Goal: Information Seeking & Learning: Compare options

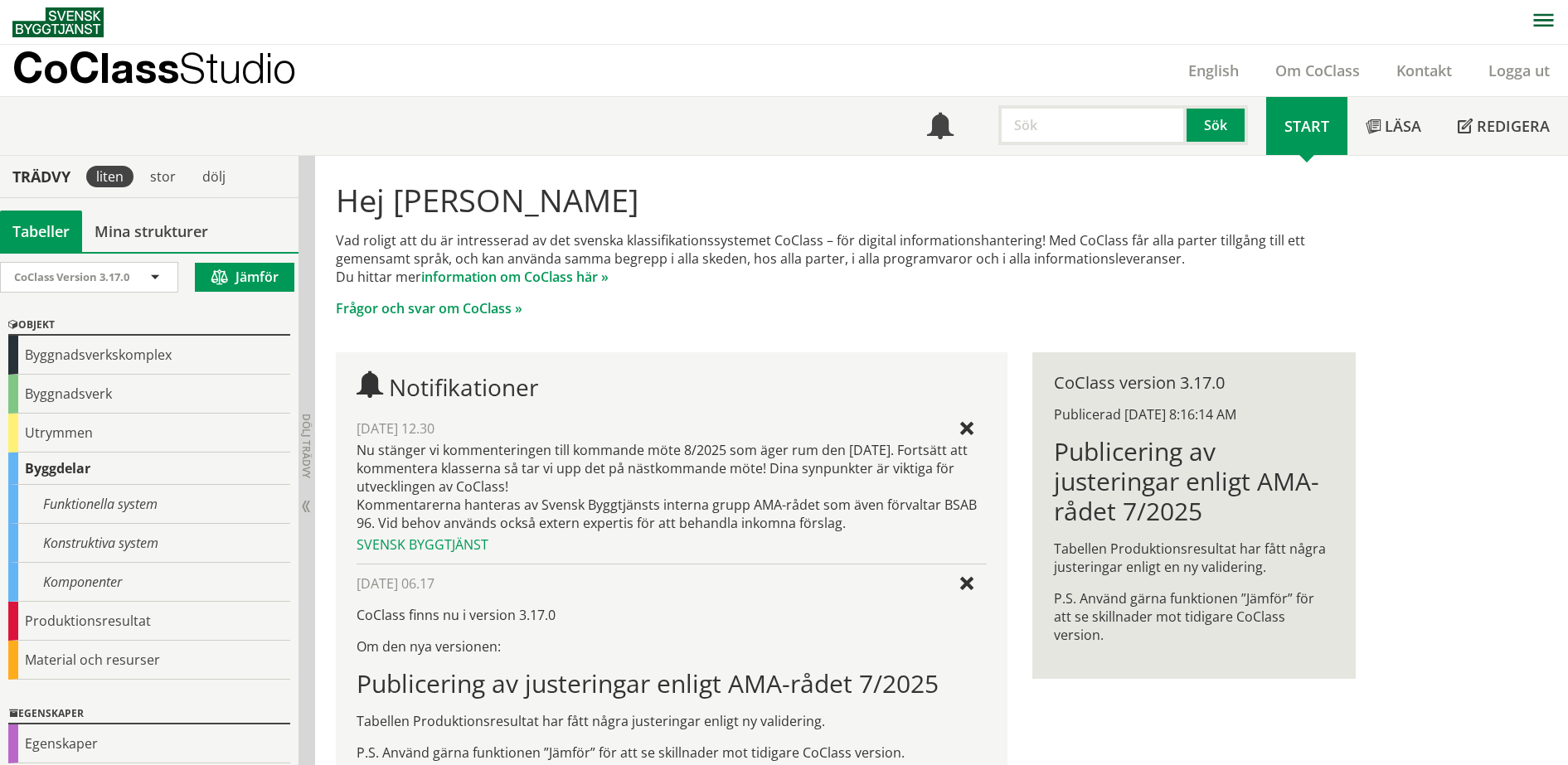
click at [127, 63] on p "CoClass Studio" at bounding box center [155, 67] width 284 height 19
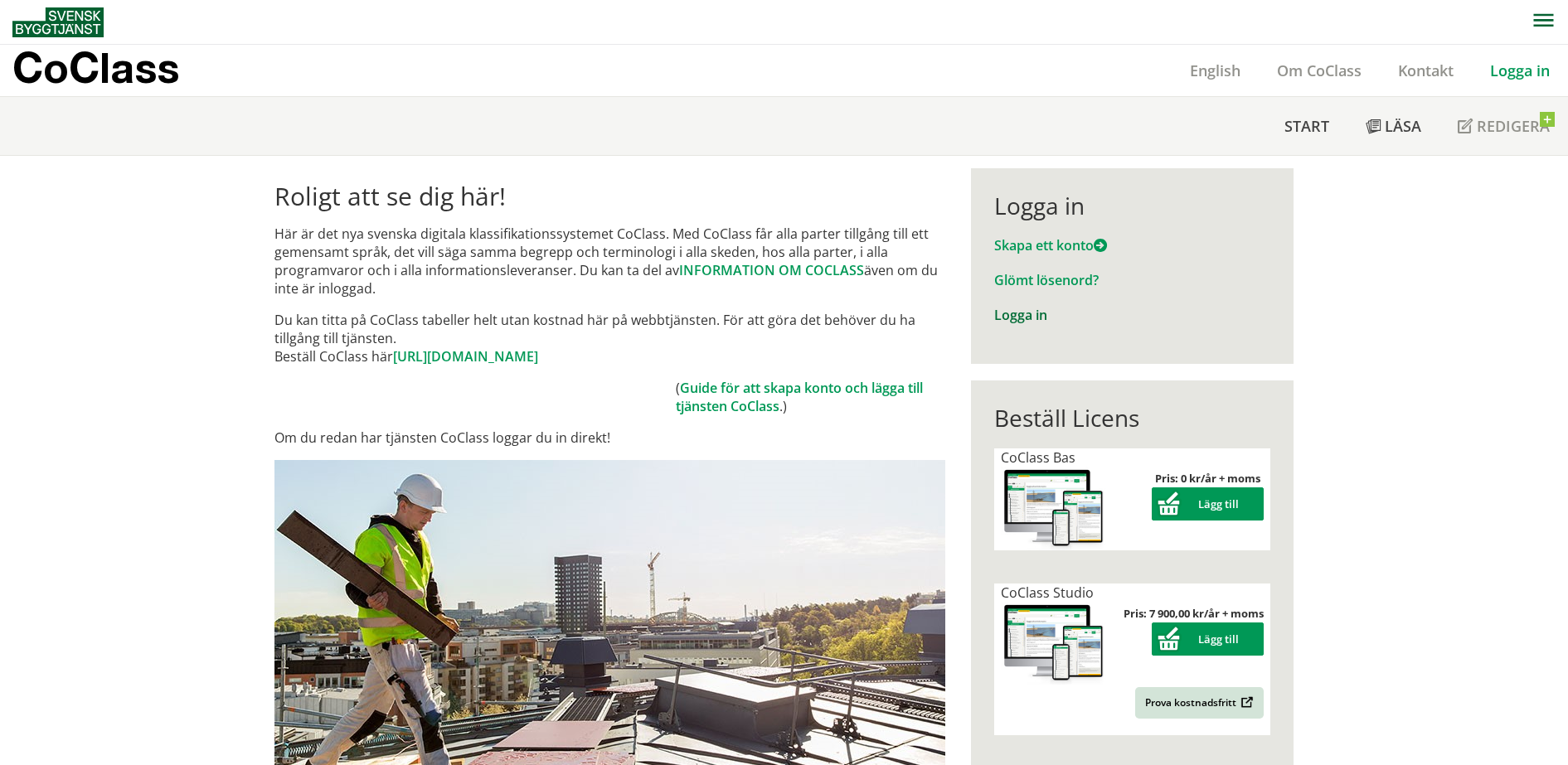
click at [1026, 321] on link "Logga in" at bounding box center [1020, 314] width 53 height 18
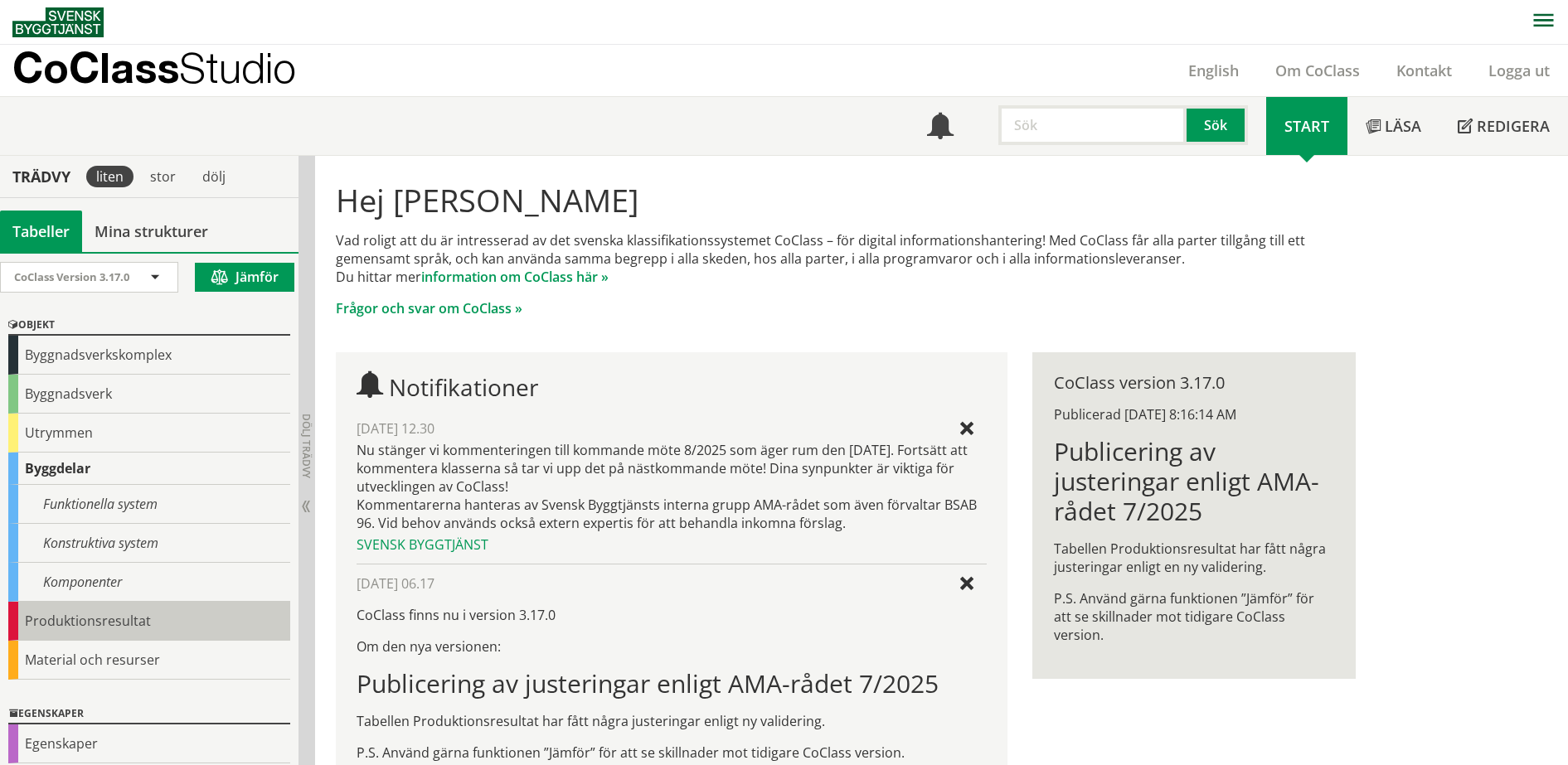
click at [161, 608] on div "Produktionsresultat" at bounding box center [150, 621] width 282 height 39
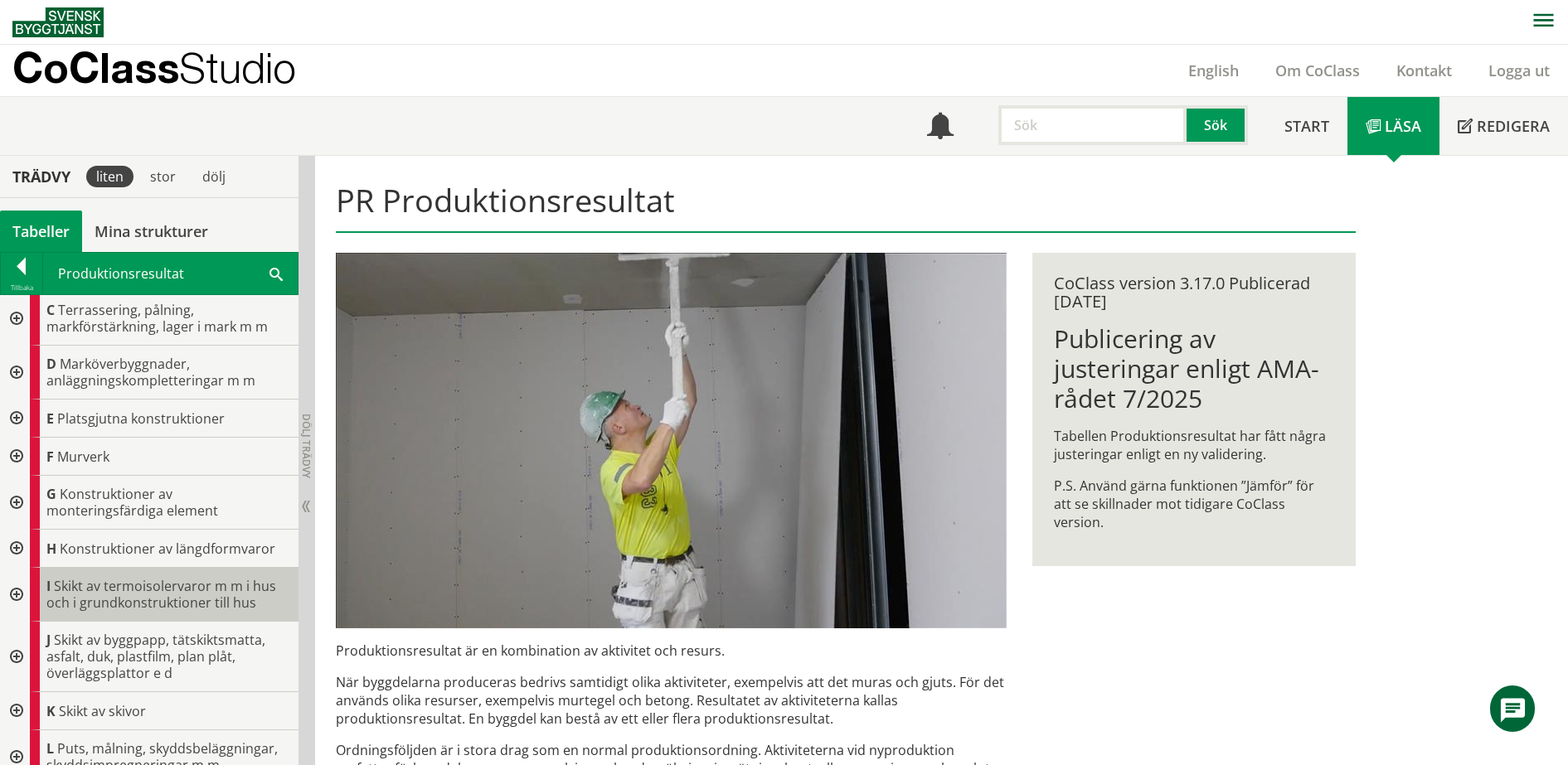
scroll to position [207, 0]
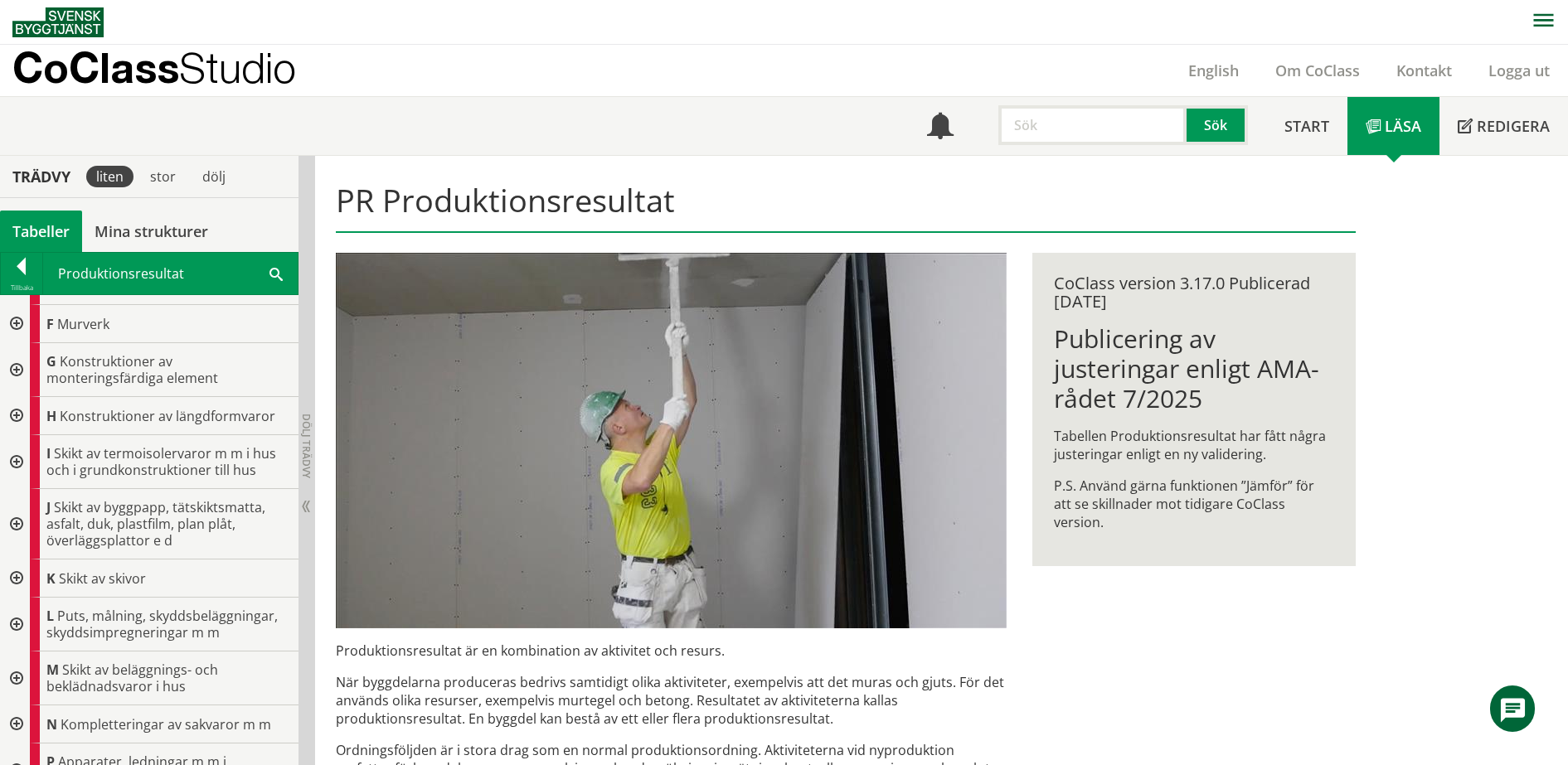
click at [18, 528] on div at bounding box center [14, 524] width 30 height 71
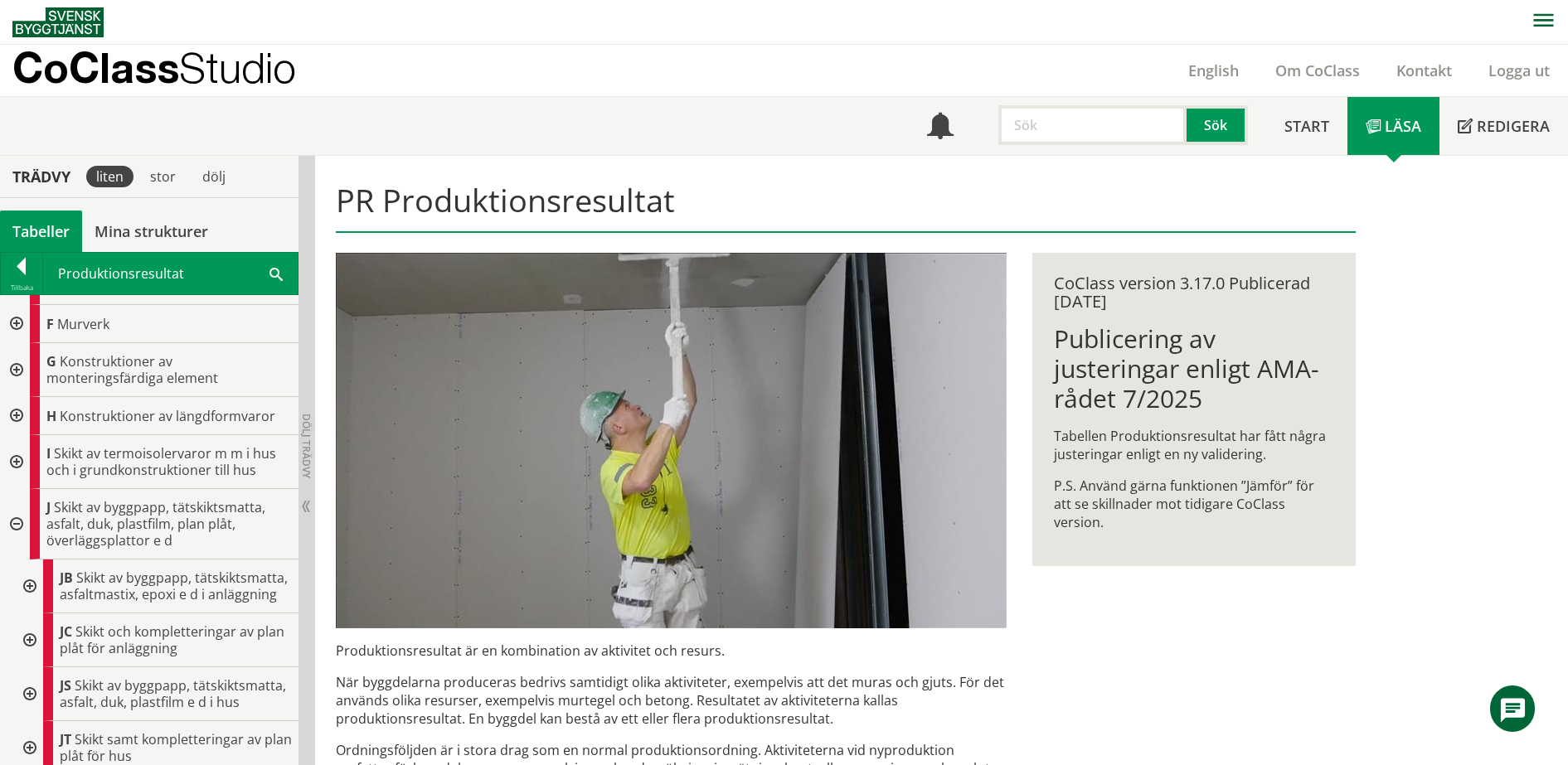
click at [33, 592] on div at bounding box center [28, 586] width 30 height 54
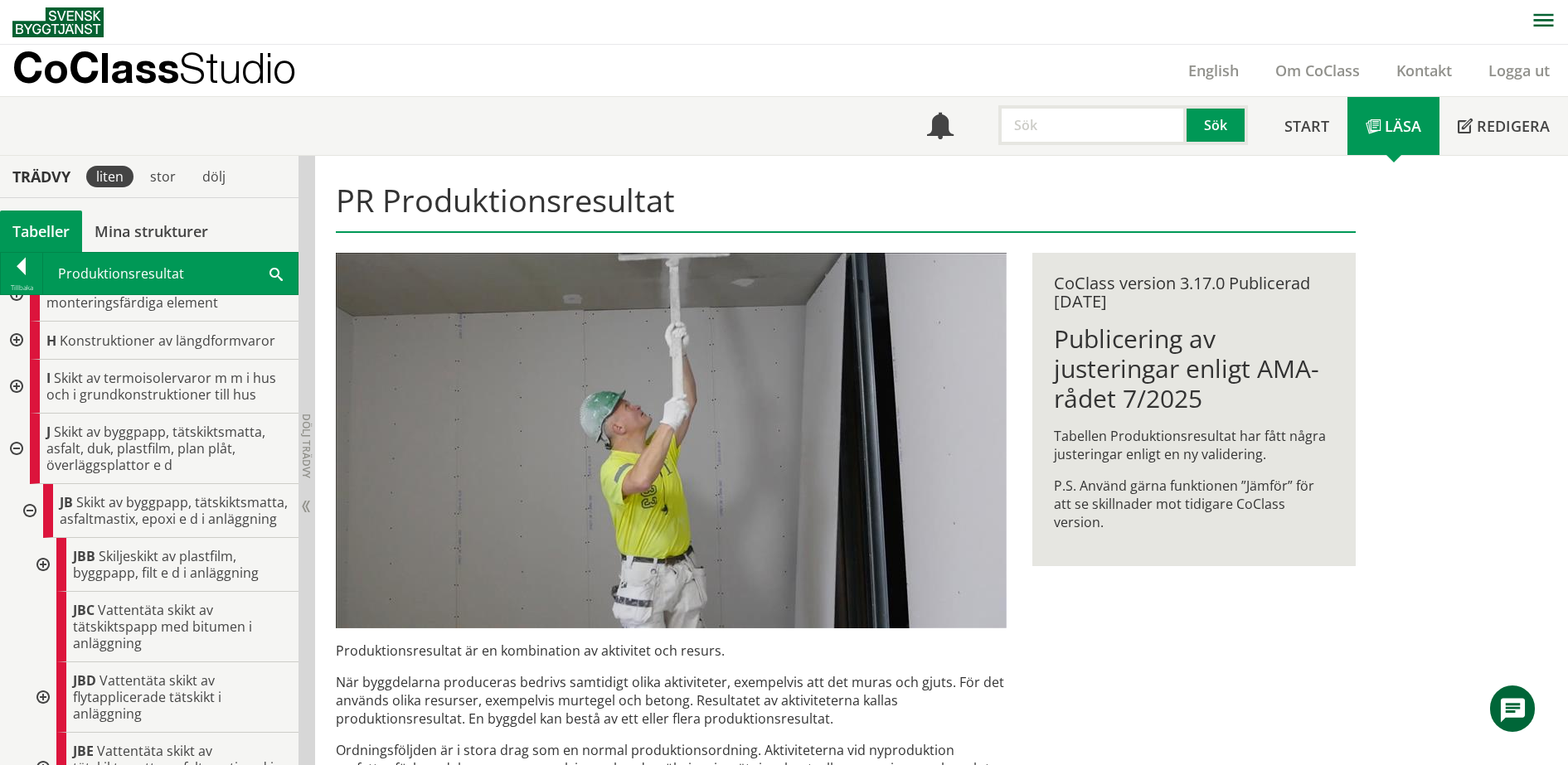
scroll to position [311, 0]
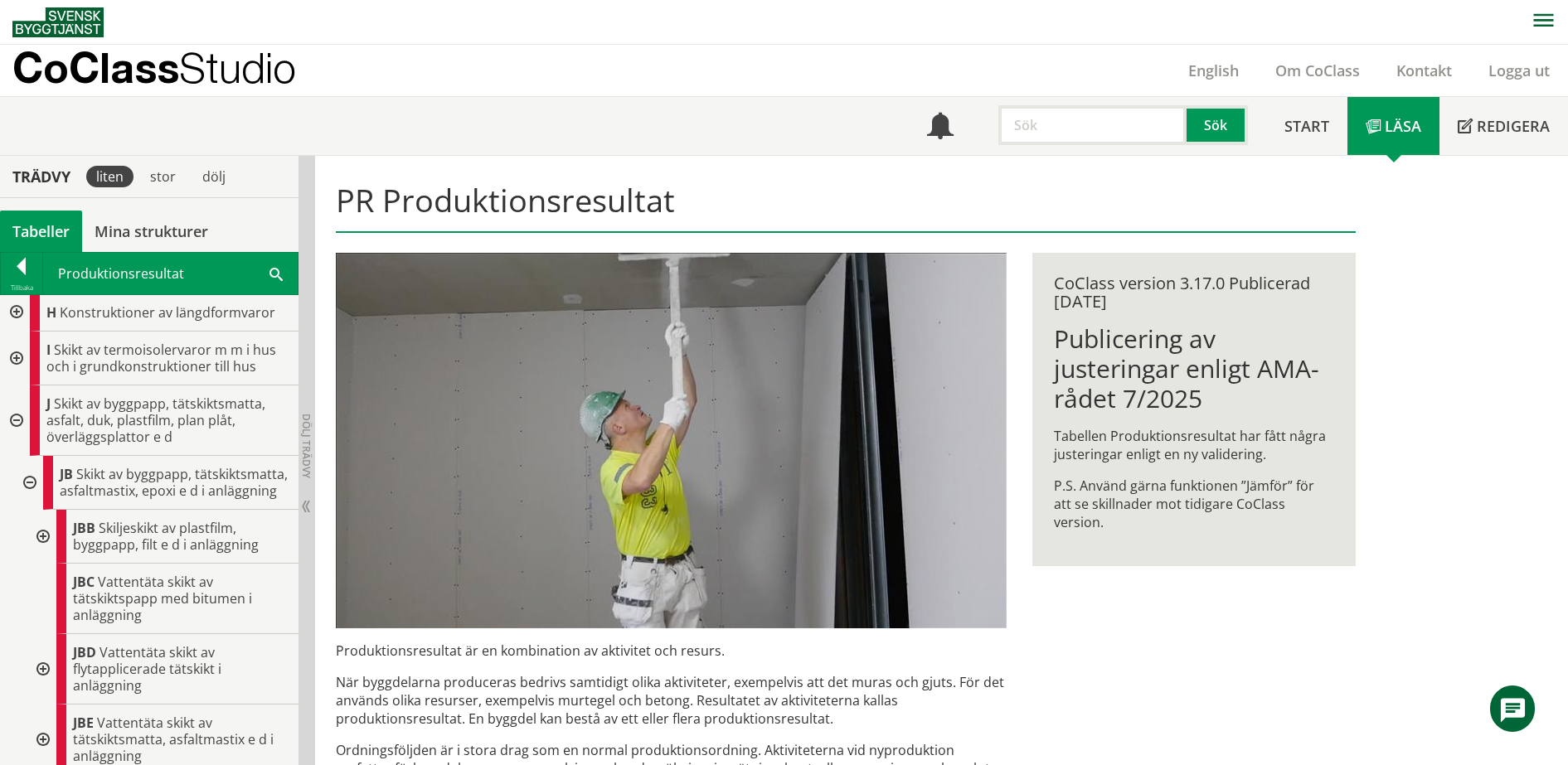
click at [75, 66] on p "CoClass Studio" at bounding box center [155, 67] width 284 height 19
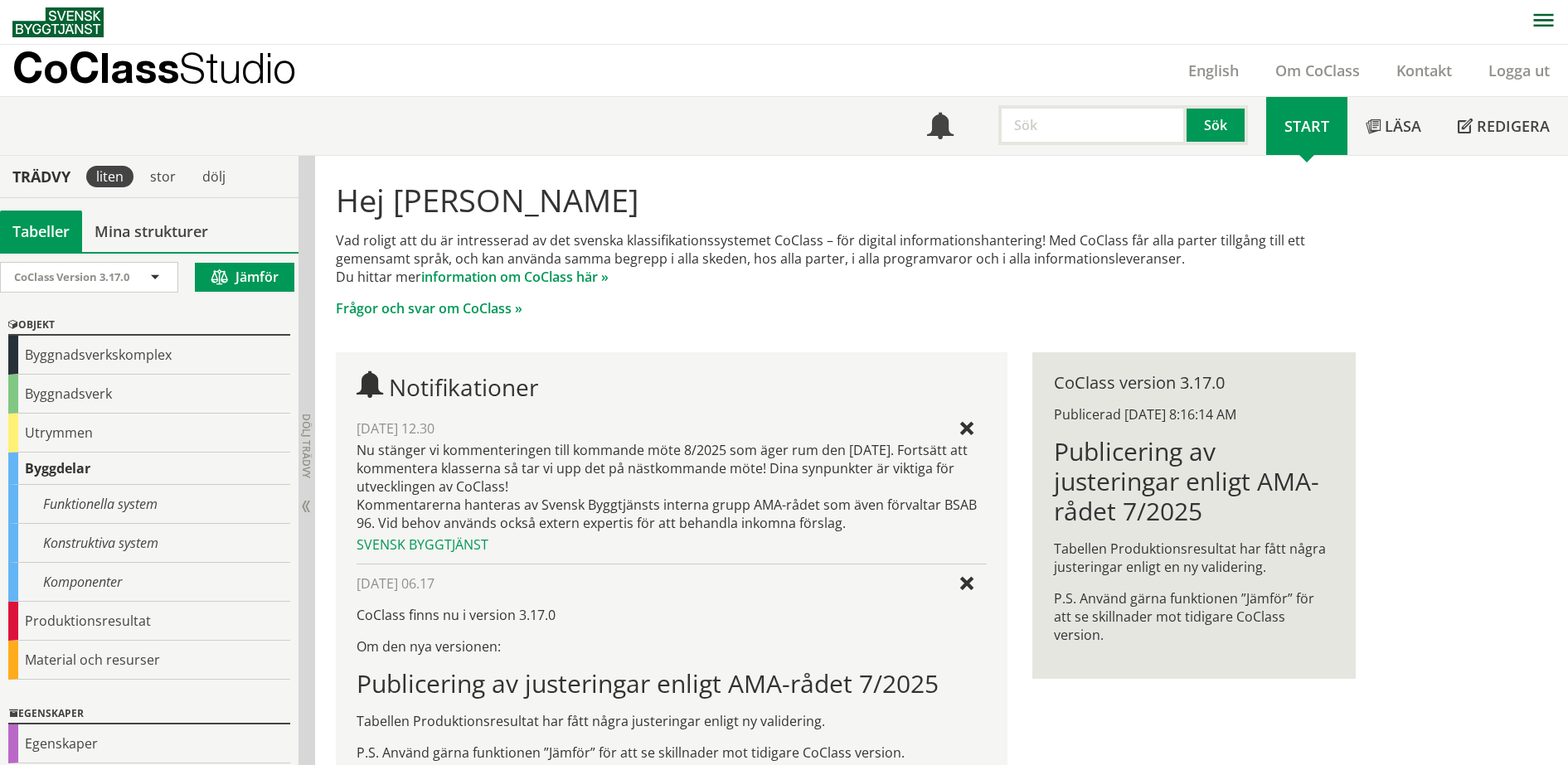
click at [212, 276] on span at bounding box center [224, 278] width 24 height 15
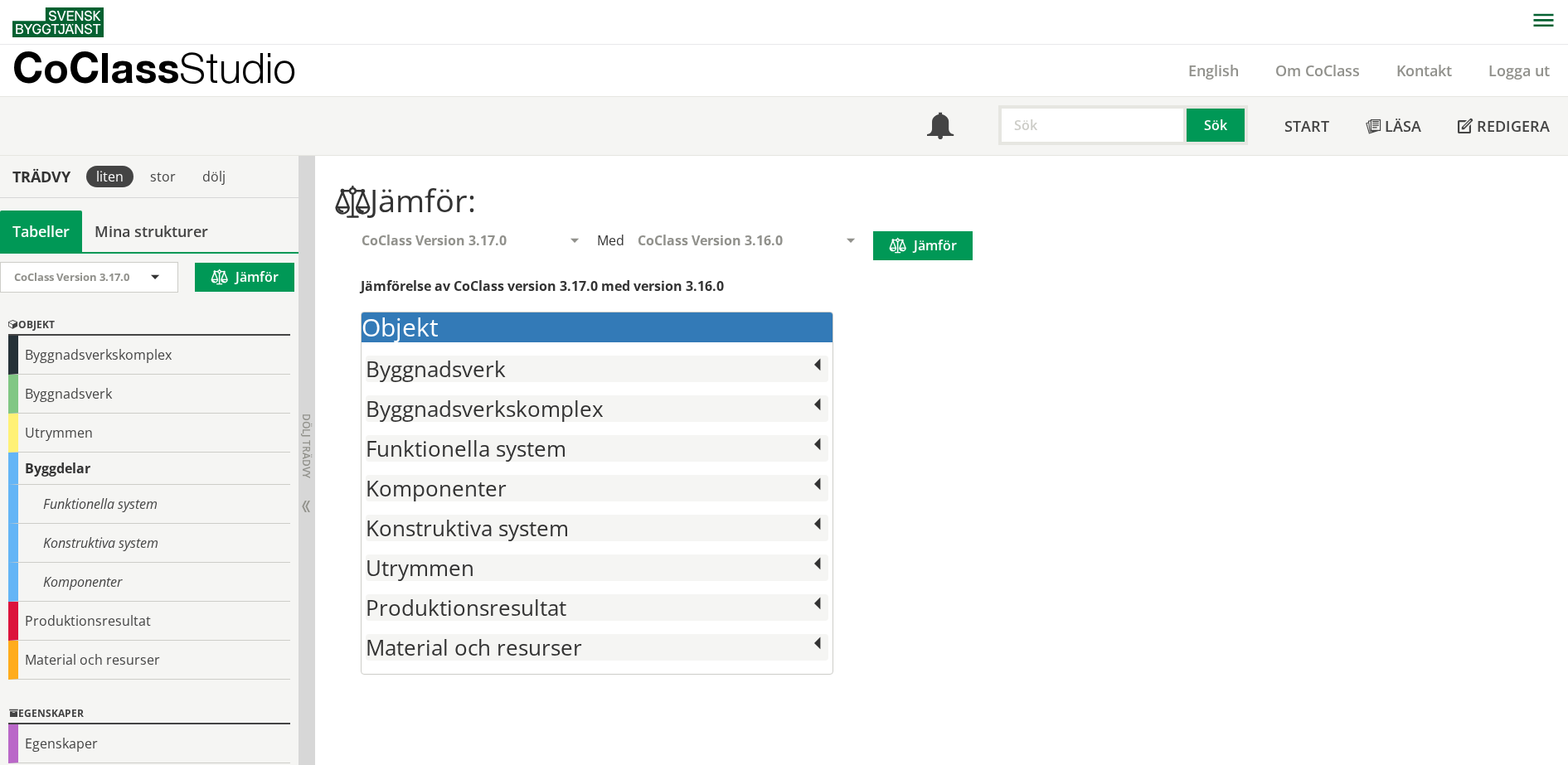
click at [592, 71] on div "CoClass Studio English Om CoClass Kontakt Logga ut" at bounding box center [791, 71] width 1556 height 51
click at [64, 397] on div "Byggnadsverk" at bounding box center [150, 394] width 282 height 39
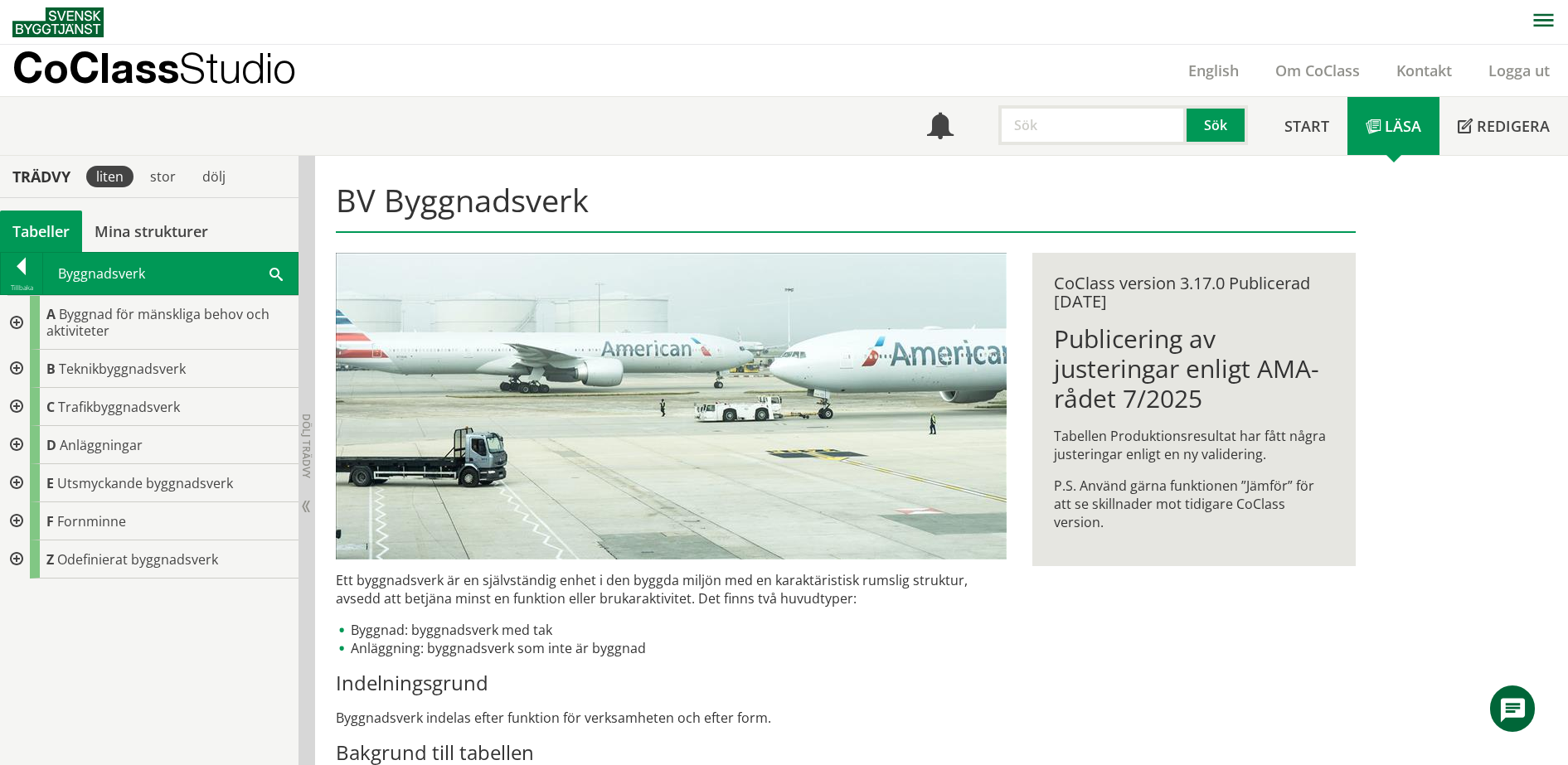
click at [40, 62] on p "CoClass Studio" at bounding box center [155, 67] width 284 height 19
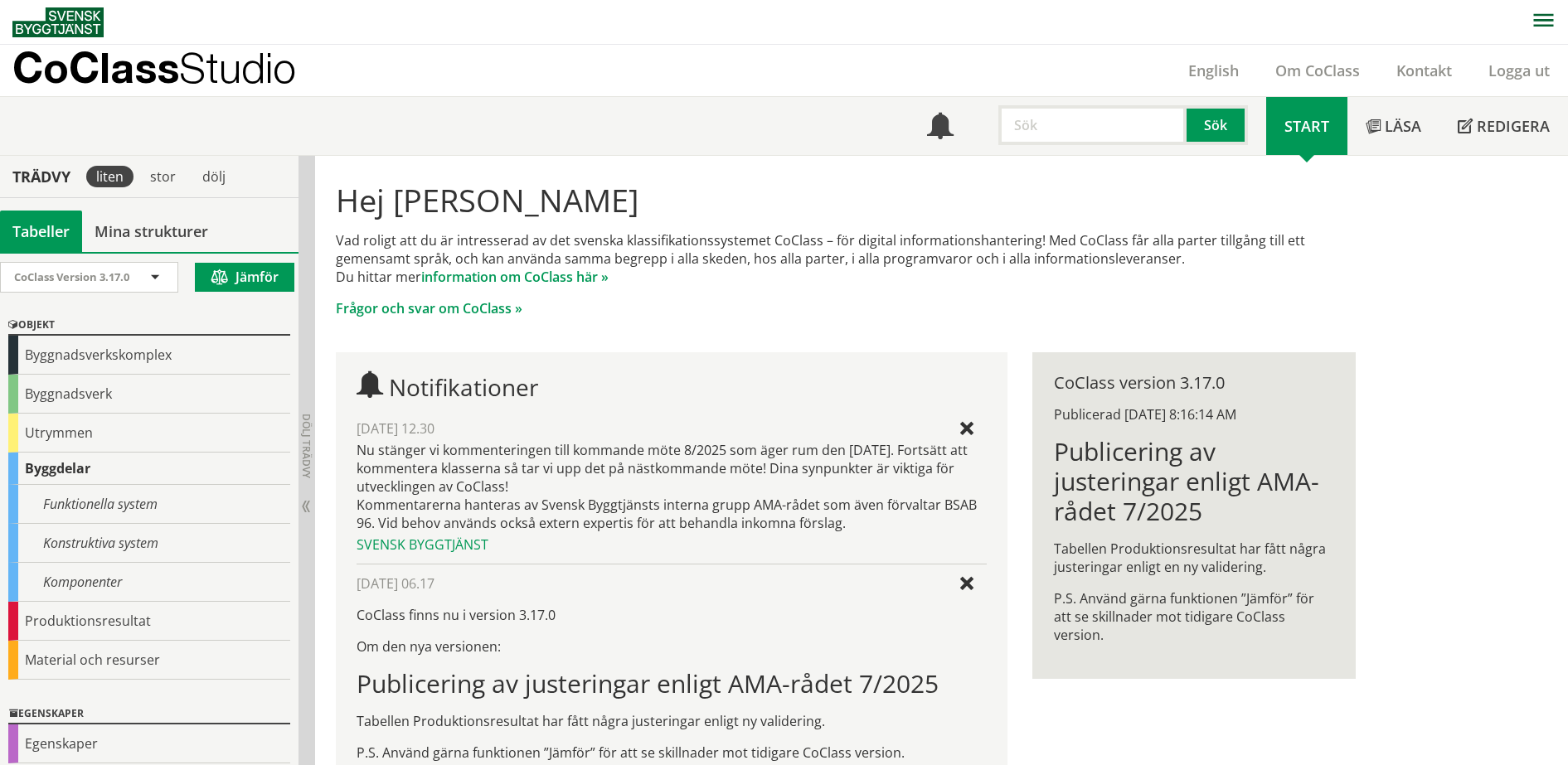
click at [221, 276] on button "Jämför" at bounding box center [244, 277] width 99 height 29
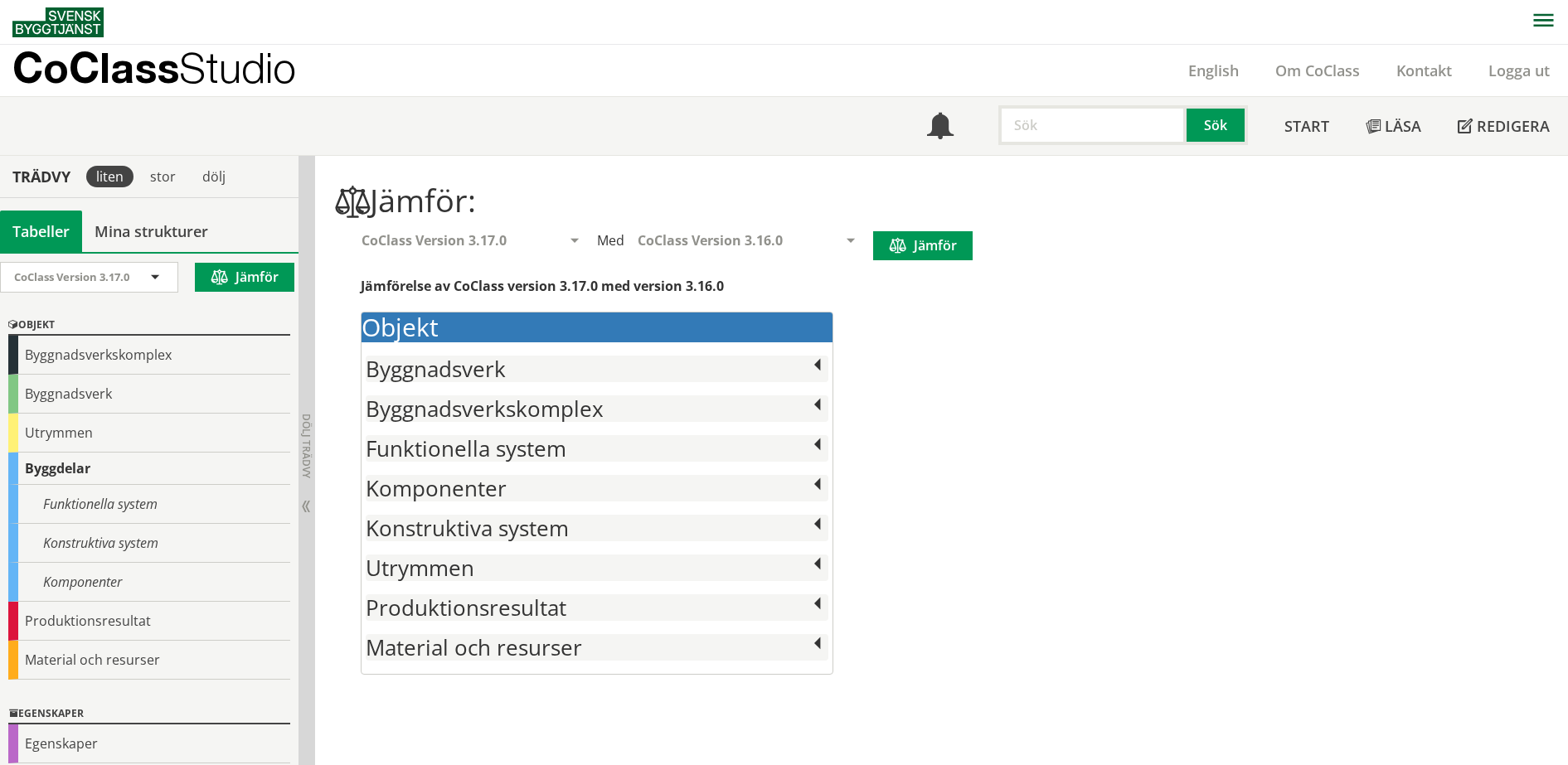
click at [111, 71] on p "CoClass Studio" at bounding box center [155, 67] width 284 height 19
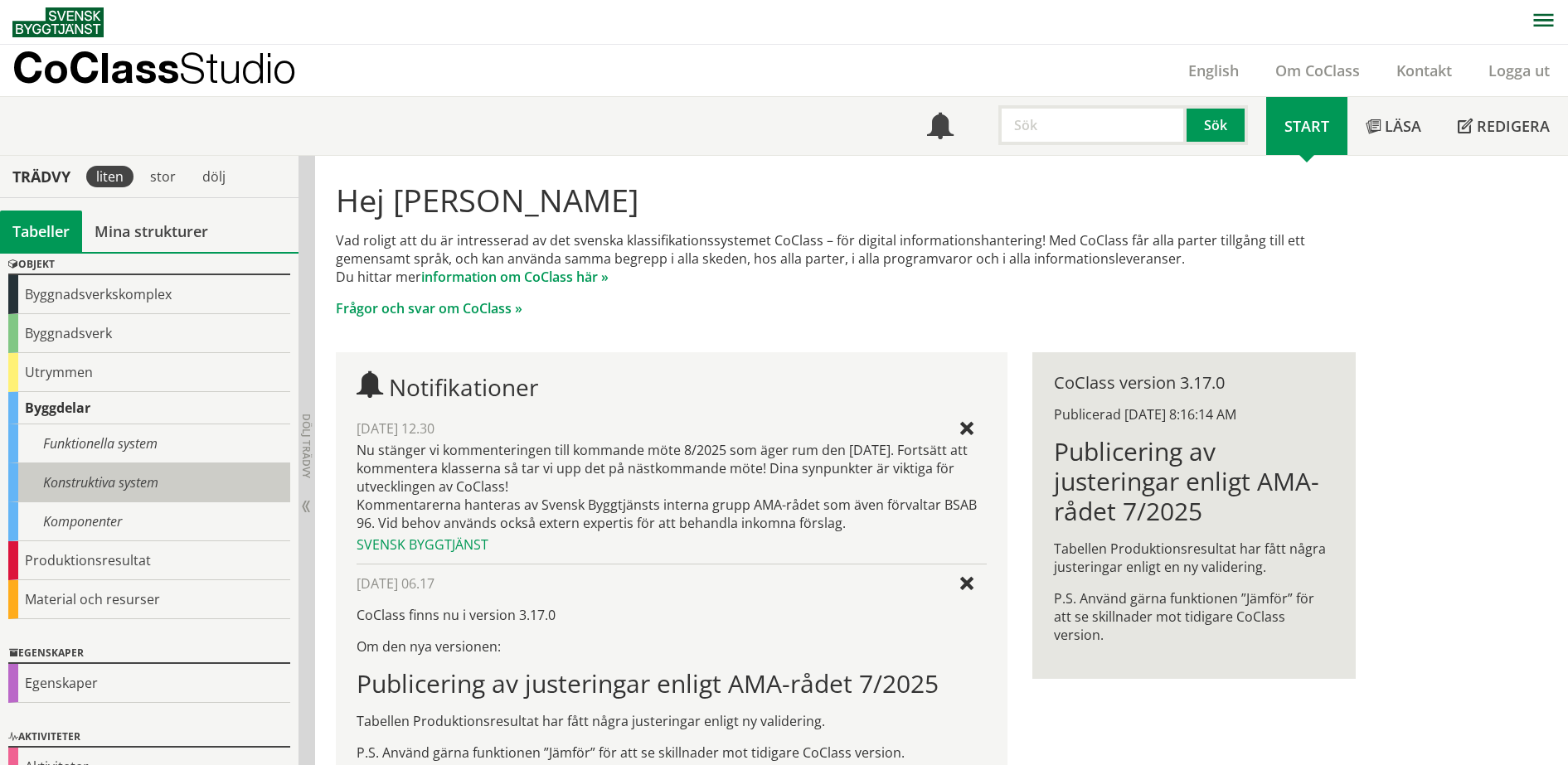
scroll to position [94, 0]
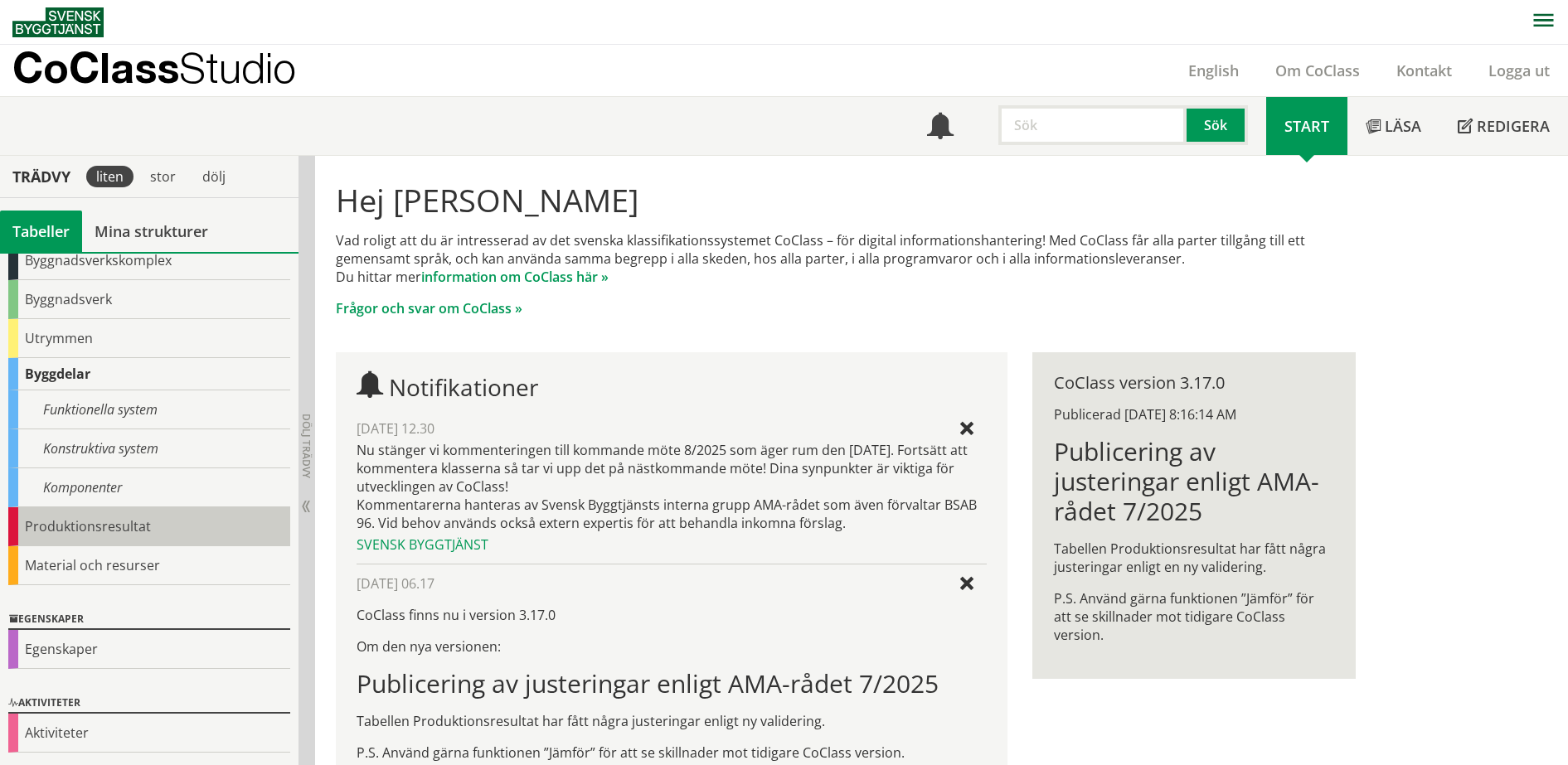
click at [114, 527] on div "Produktionsresultat" at bounding box center [150, 527] width 282 height 39
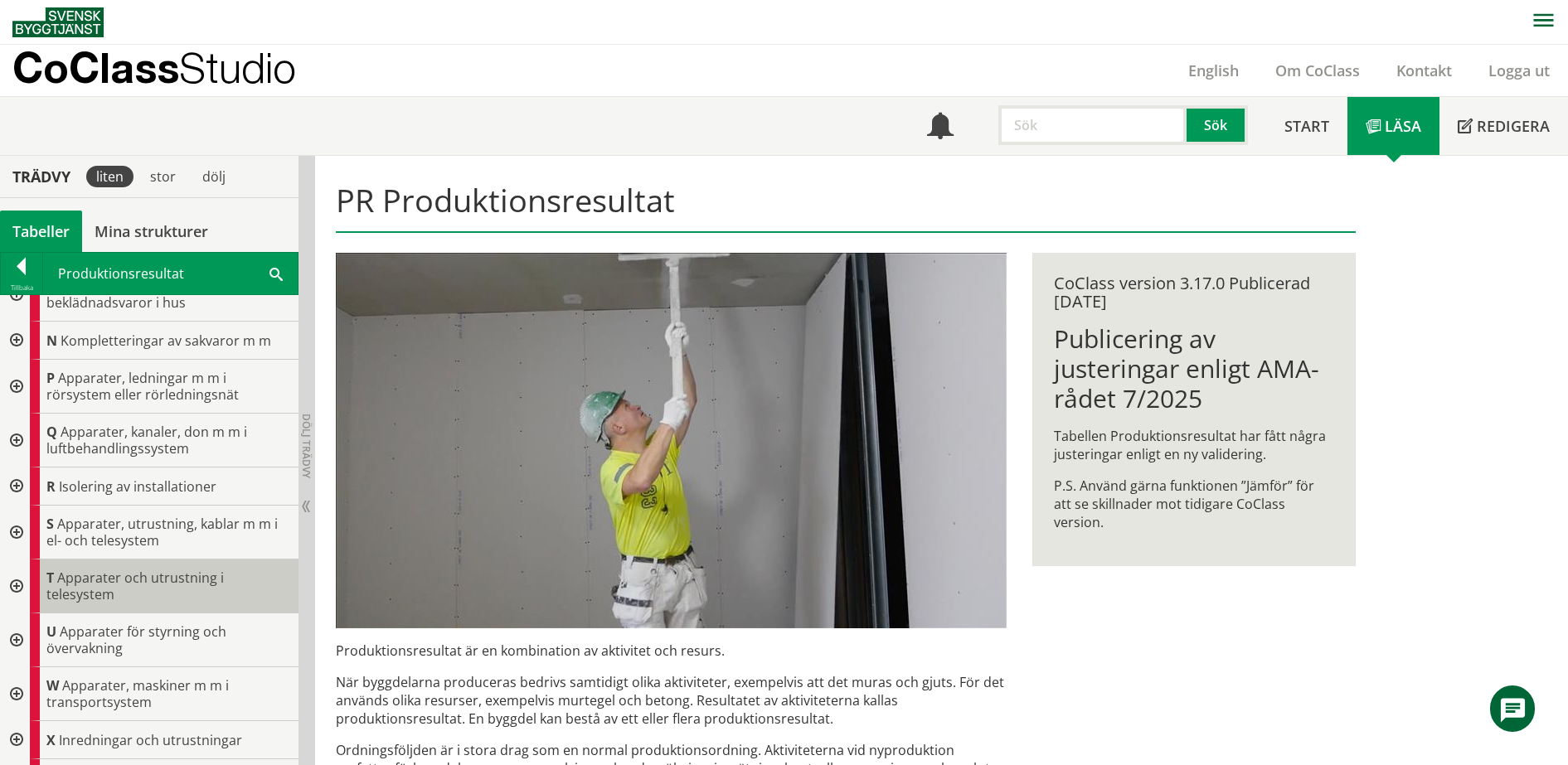
scroll to position [693, 0]
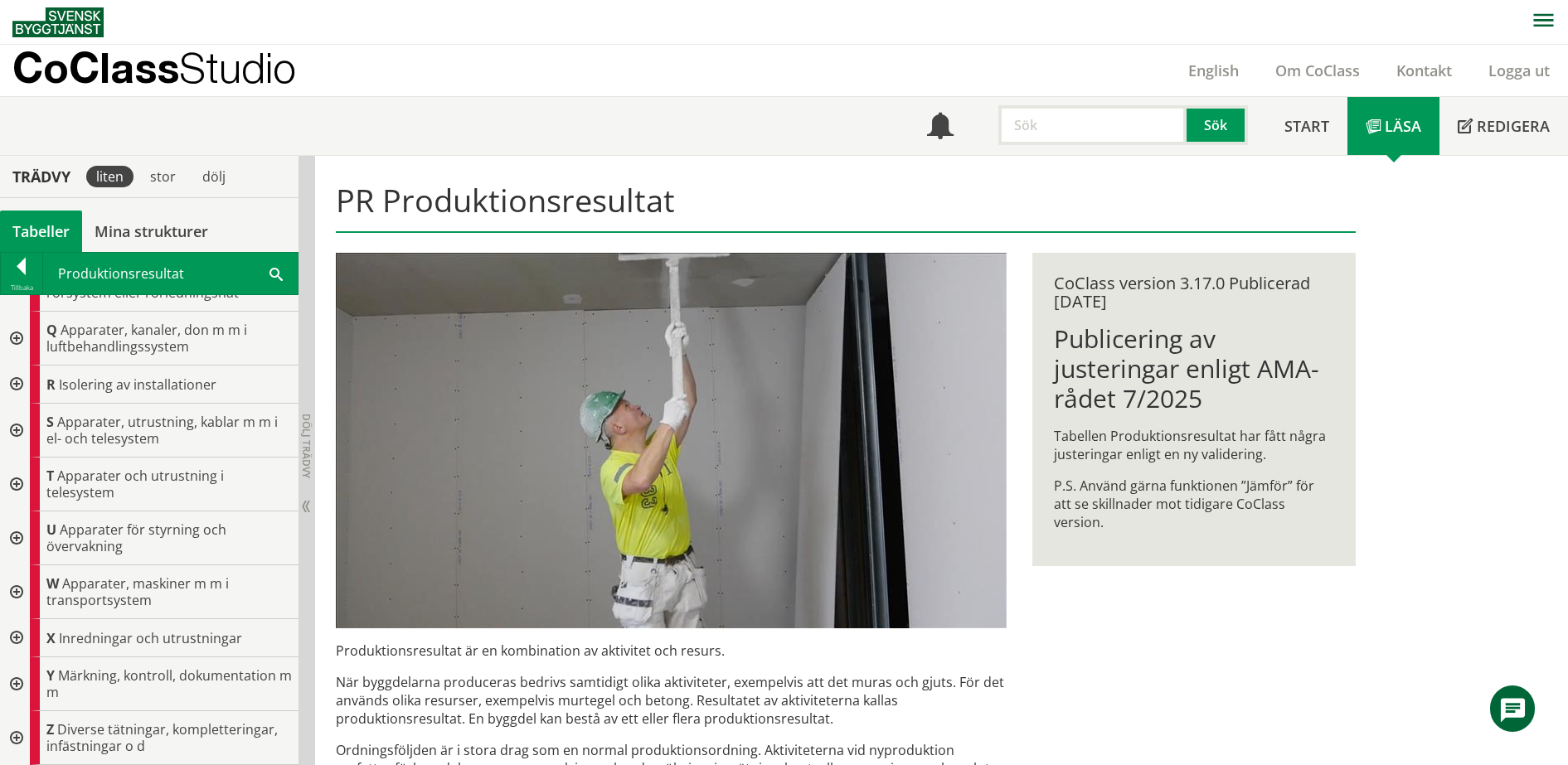
click at [17, 593] on div at bounding box center [14, 592] width 30 height 54
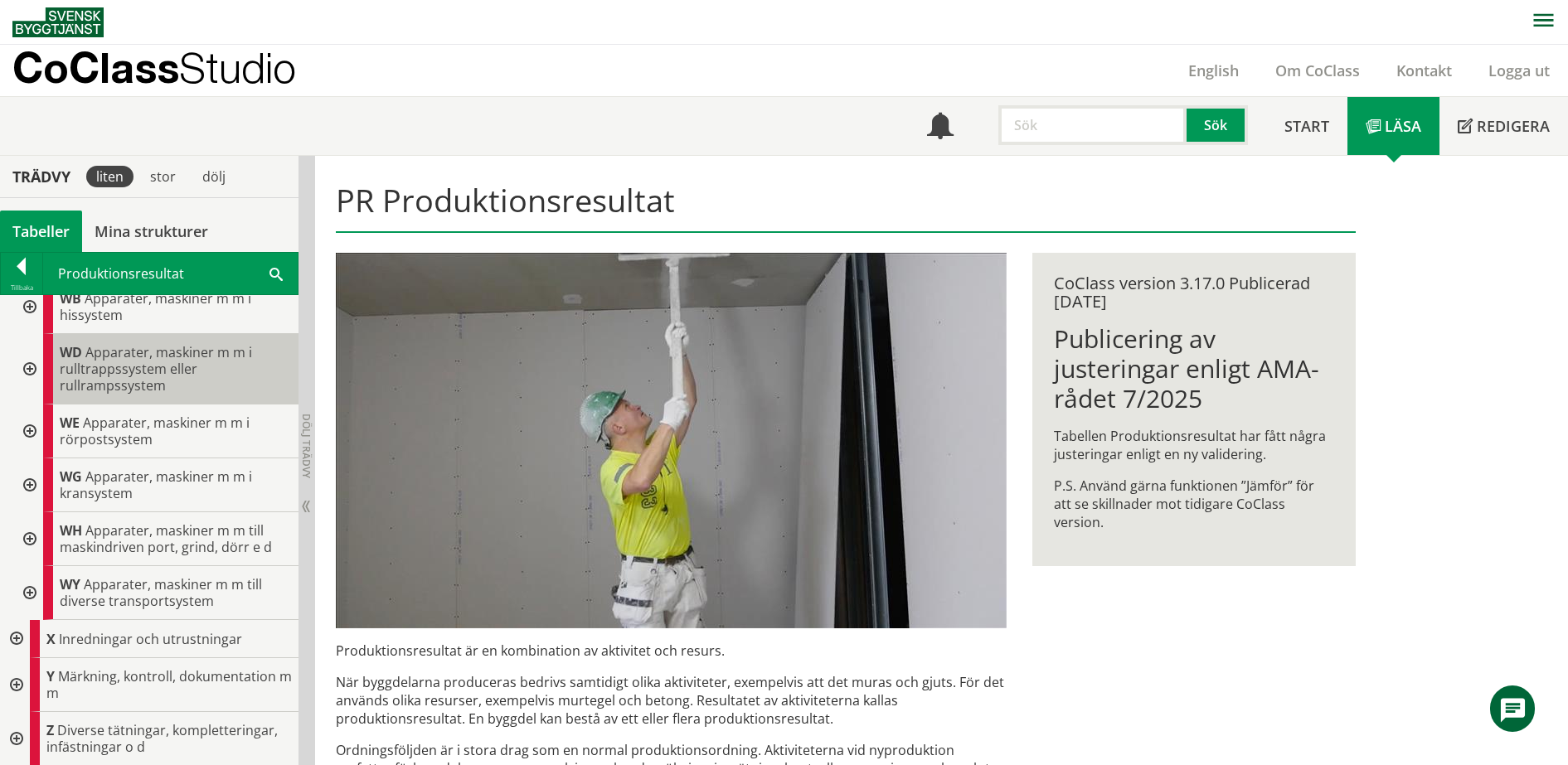
scroll to position [1033, 0]
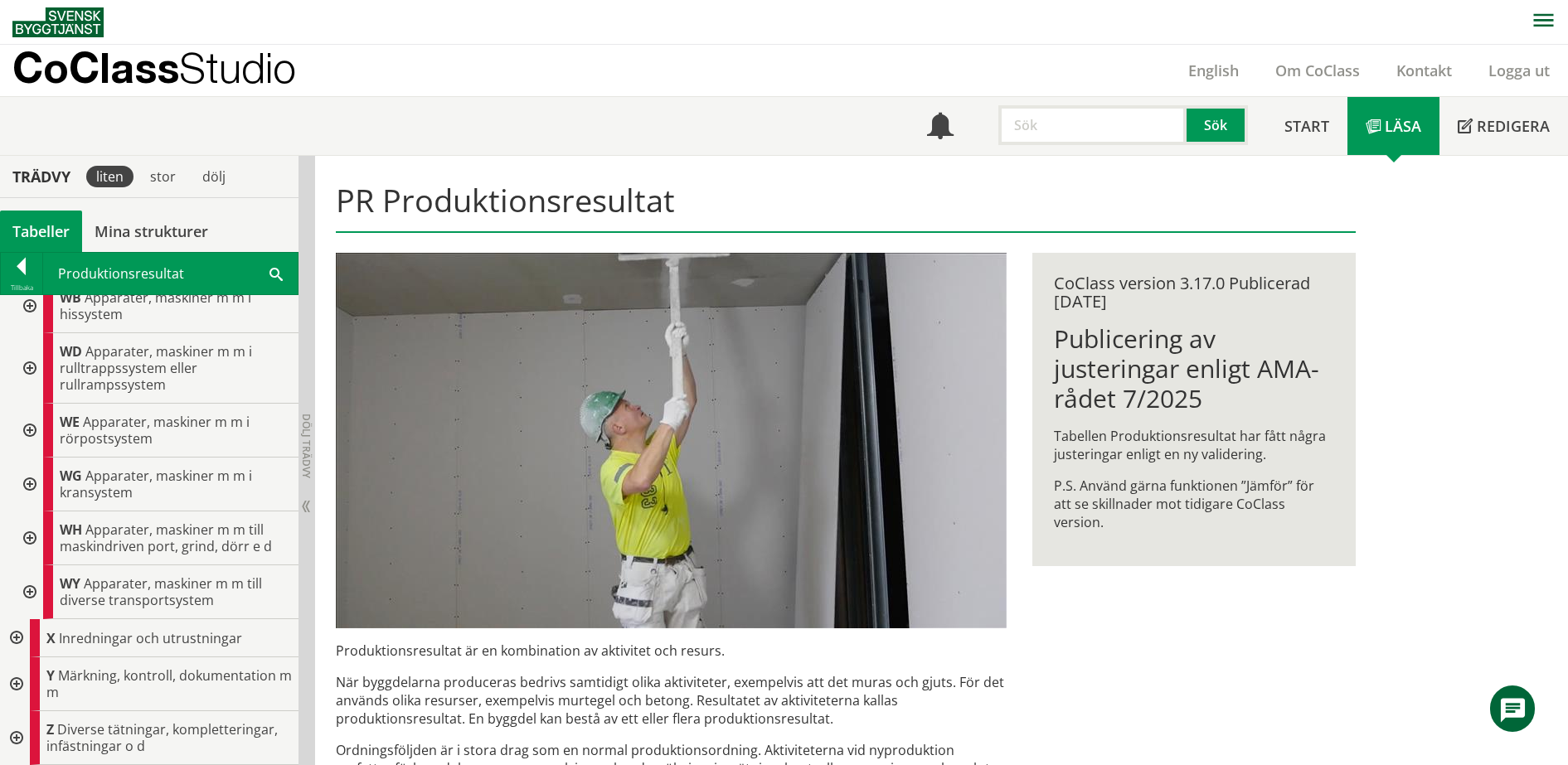
click at [27, 486] on div at bounding box center [28, 484] width 30 height 54
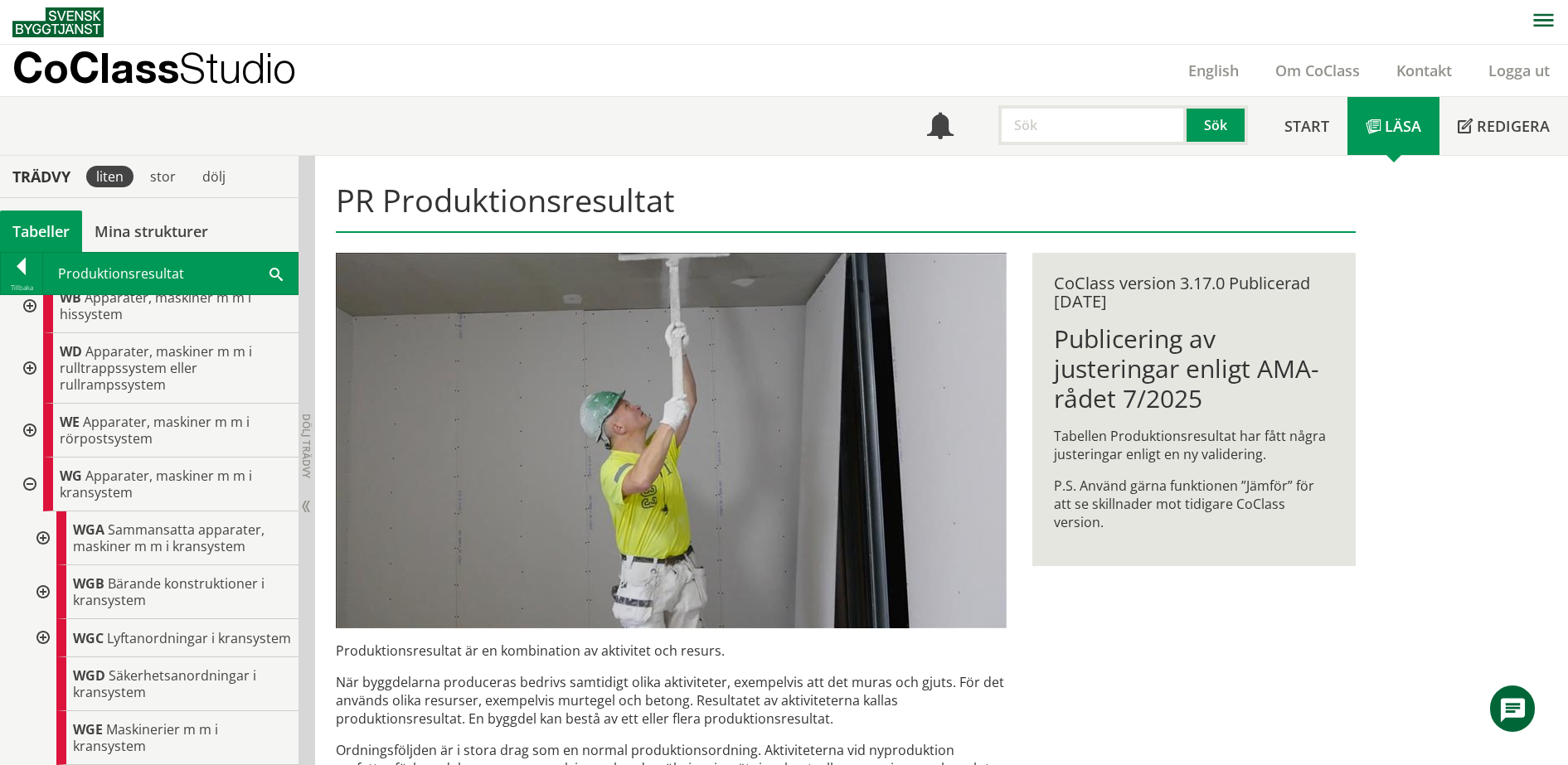
click at [29, 484] on div at bounding box center [28, 484] width 30 height 54
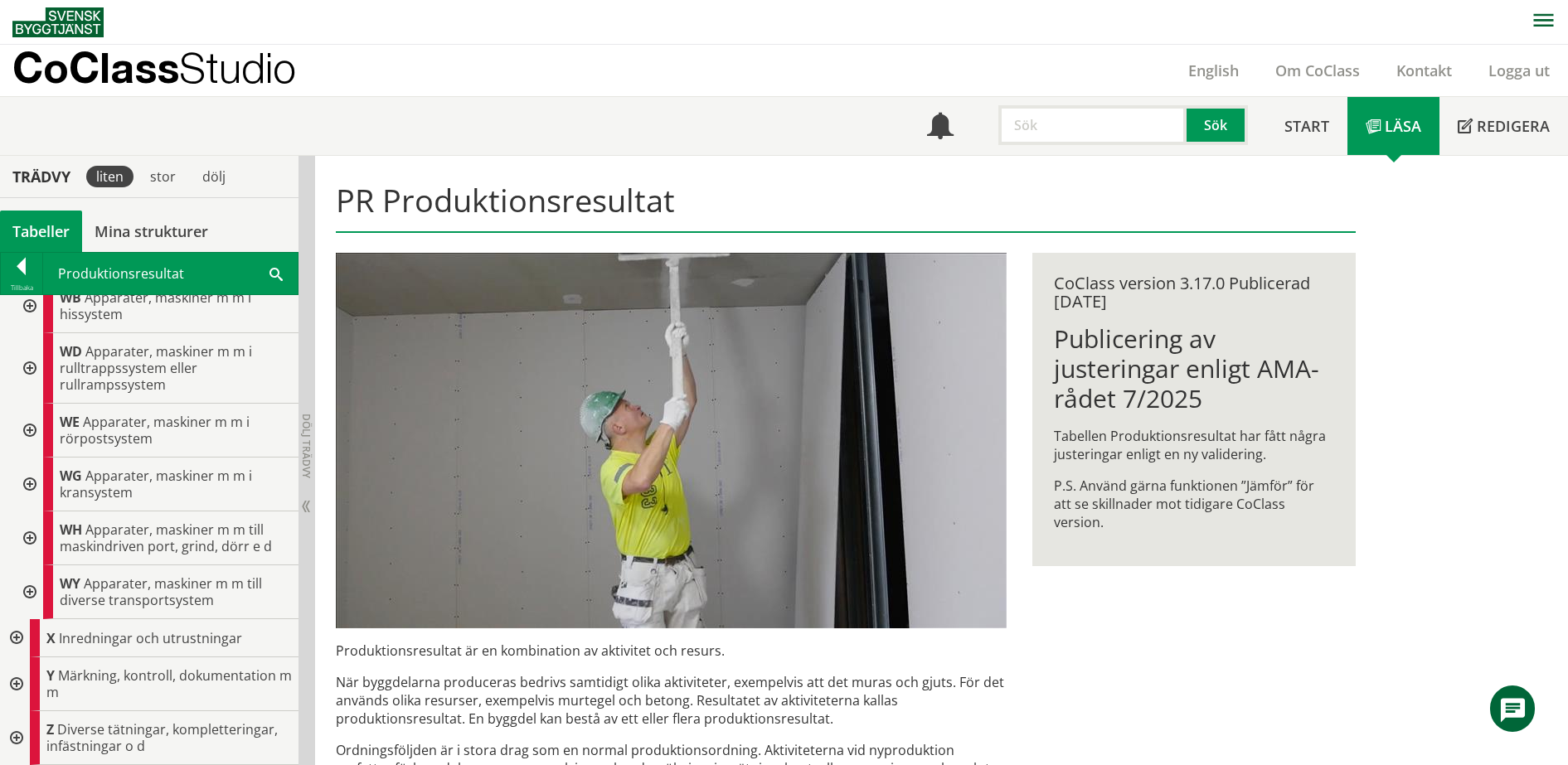
click at [28, 594] on div at bounding box center [28, 592] width 30 height 54
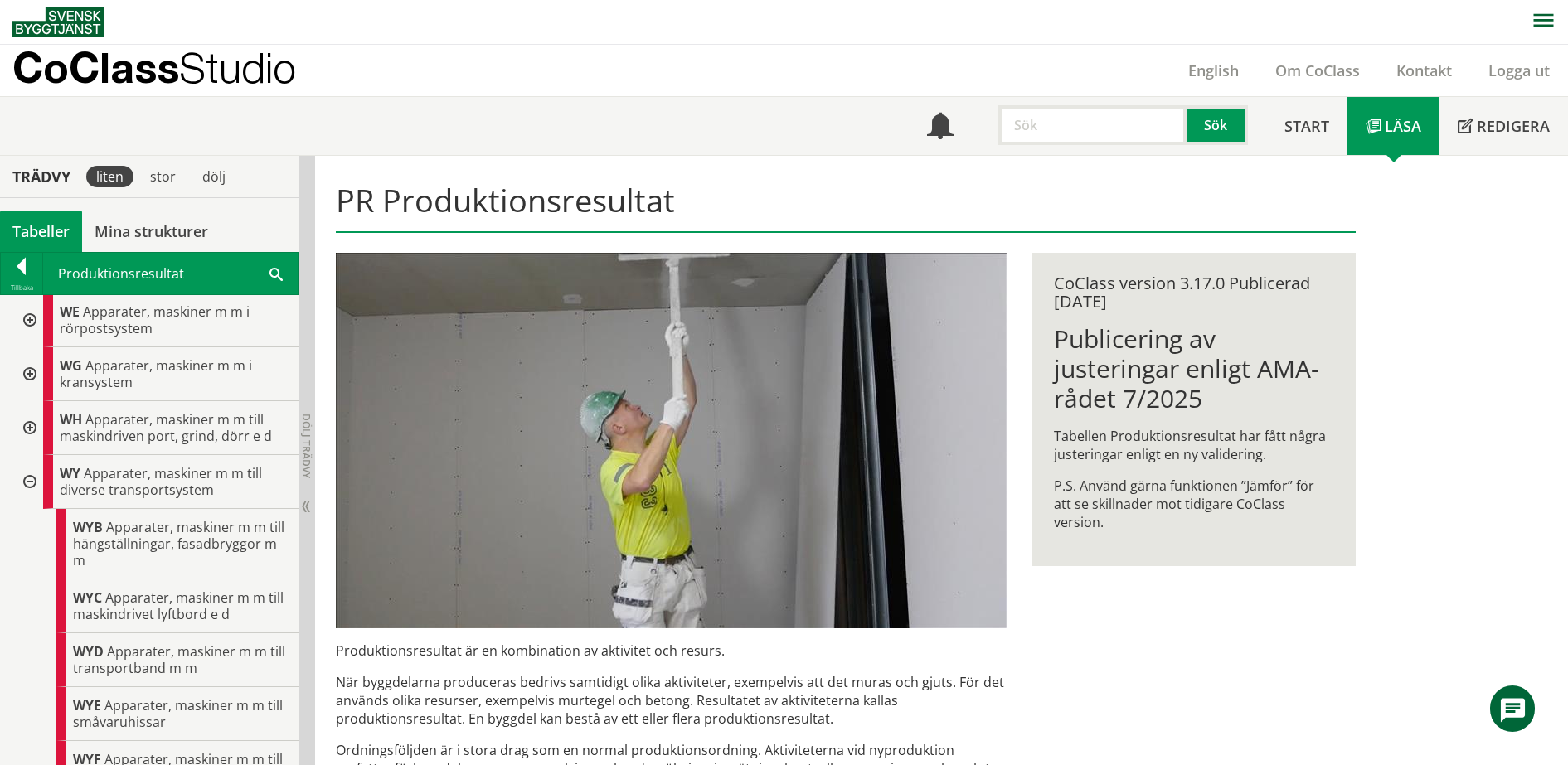
scroll to position [1344, 0]
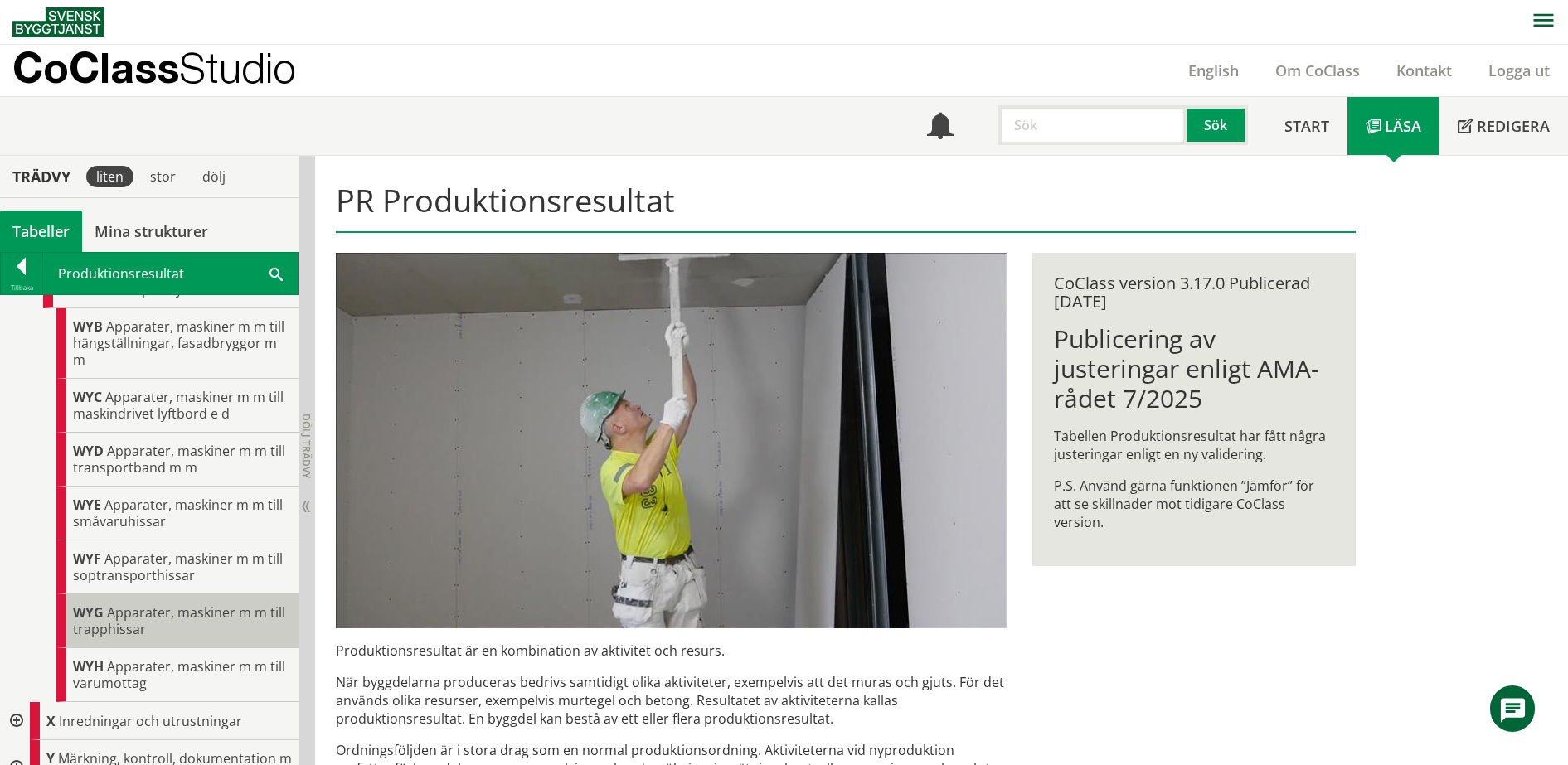
click at [175, 611] on span "Apparater, maskiner m m till trapphissar" at bounding box center [179, 620] width 213 height 35
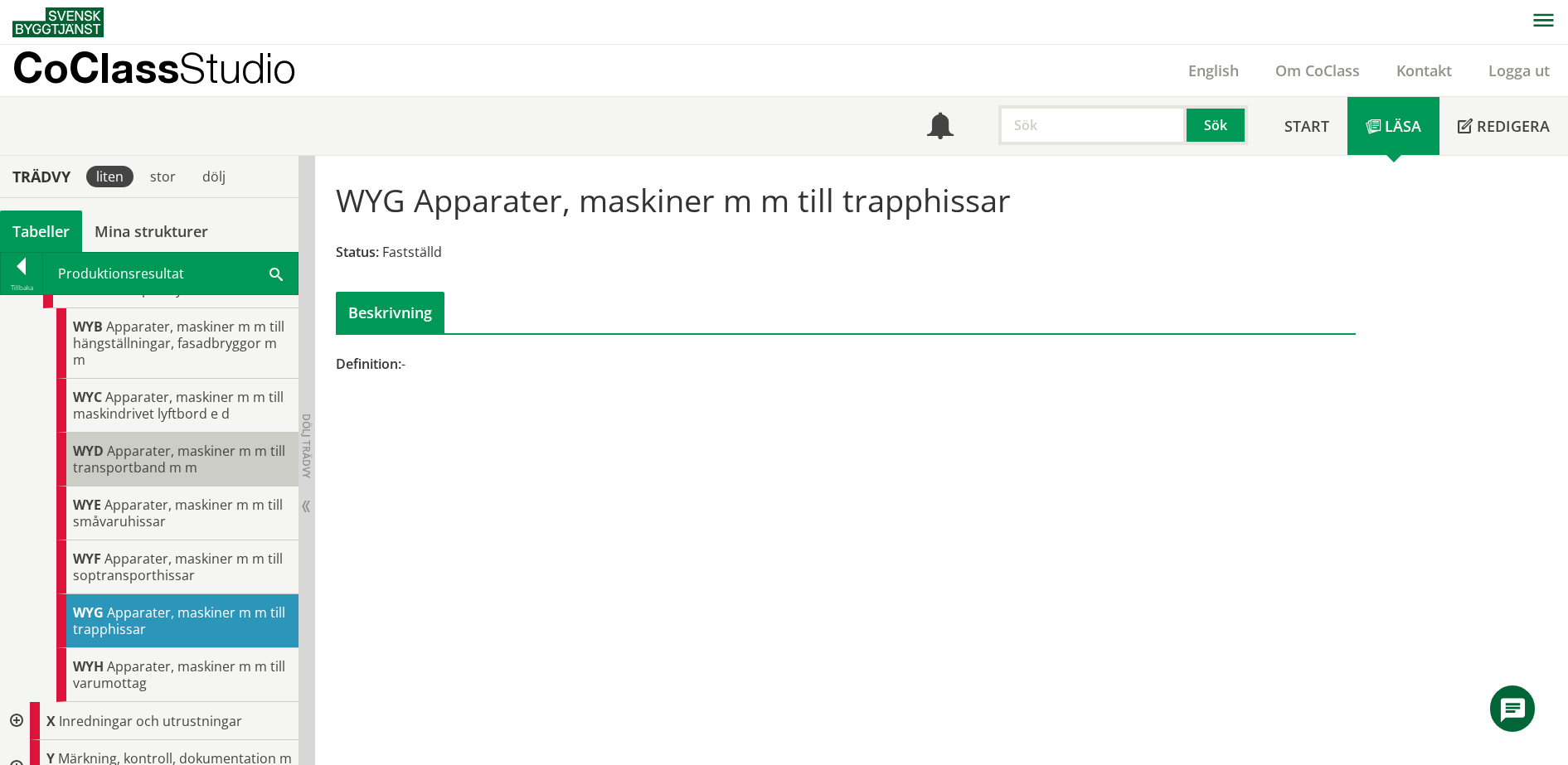
click at [157, 448] on span "Apparater, maskiner m m till transportband m m" at bounding box center [179, 459] width 213 height 35
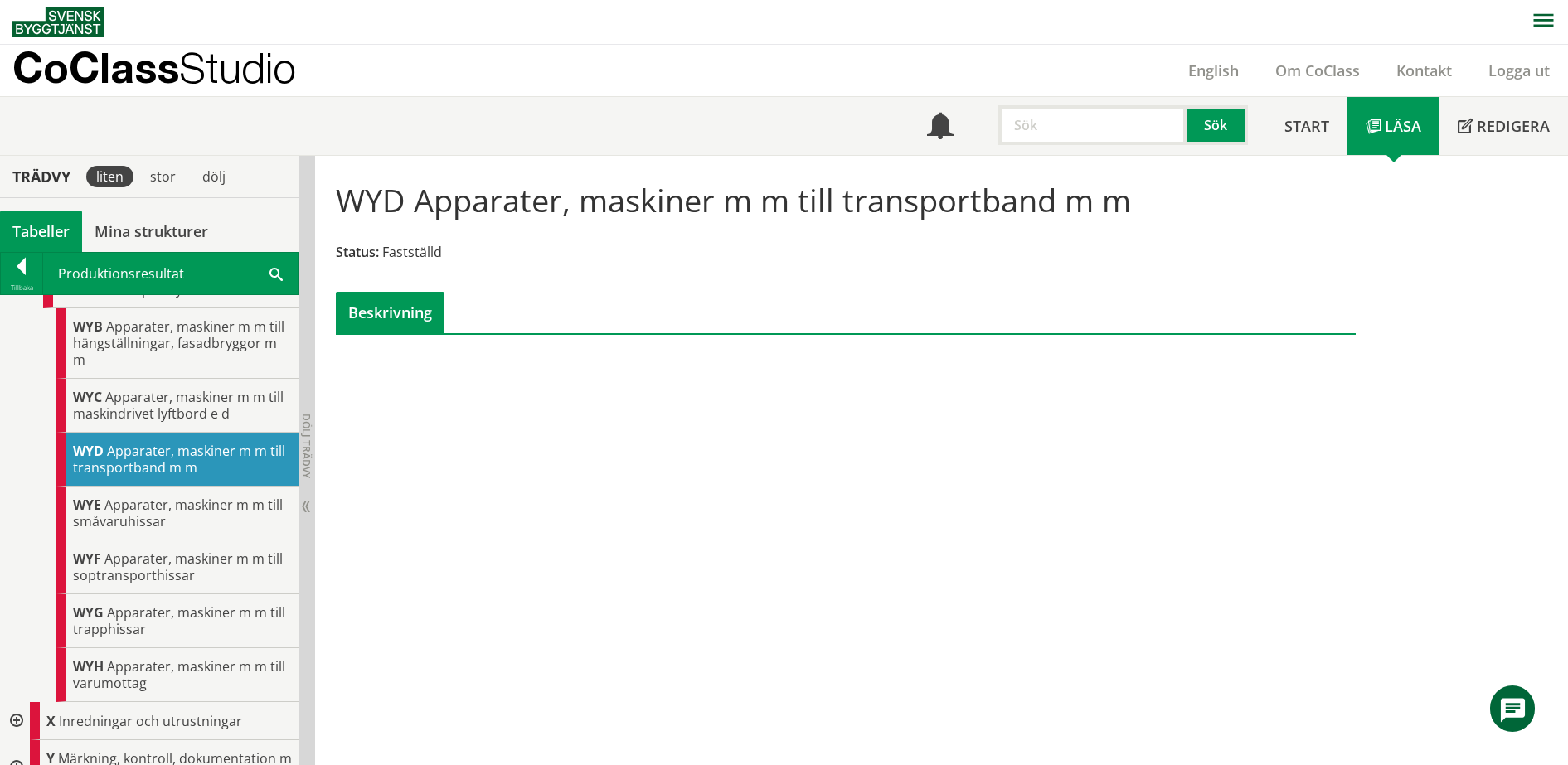
click at [69, 63] on p "CoClass Studio" at bounding box center [155, 67] width 284 height 19
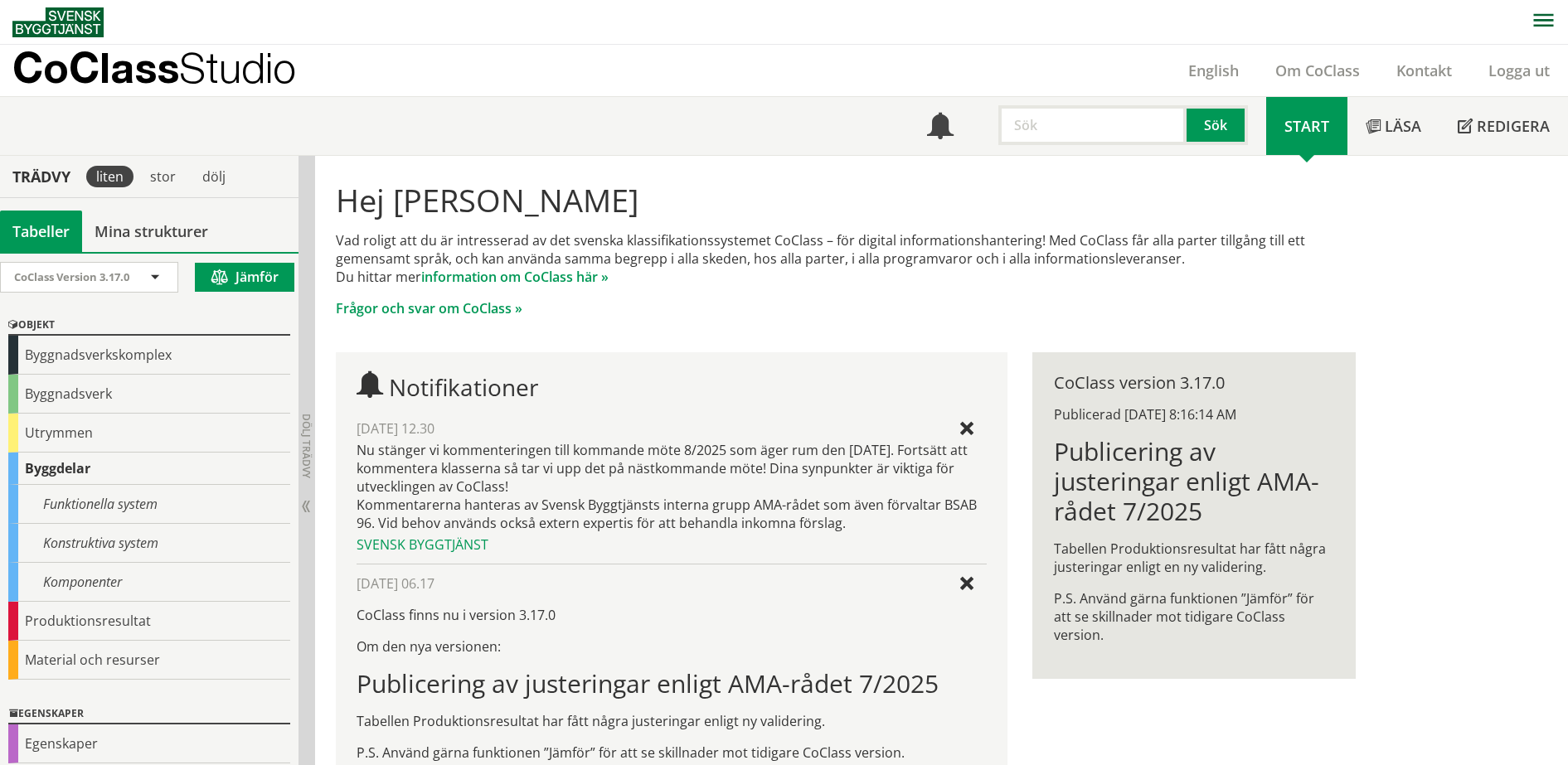
click at [239, 270] on button "Jämför" at bounding box center [244, 277] width 99 height 29
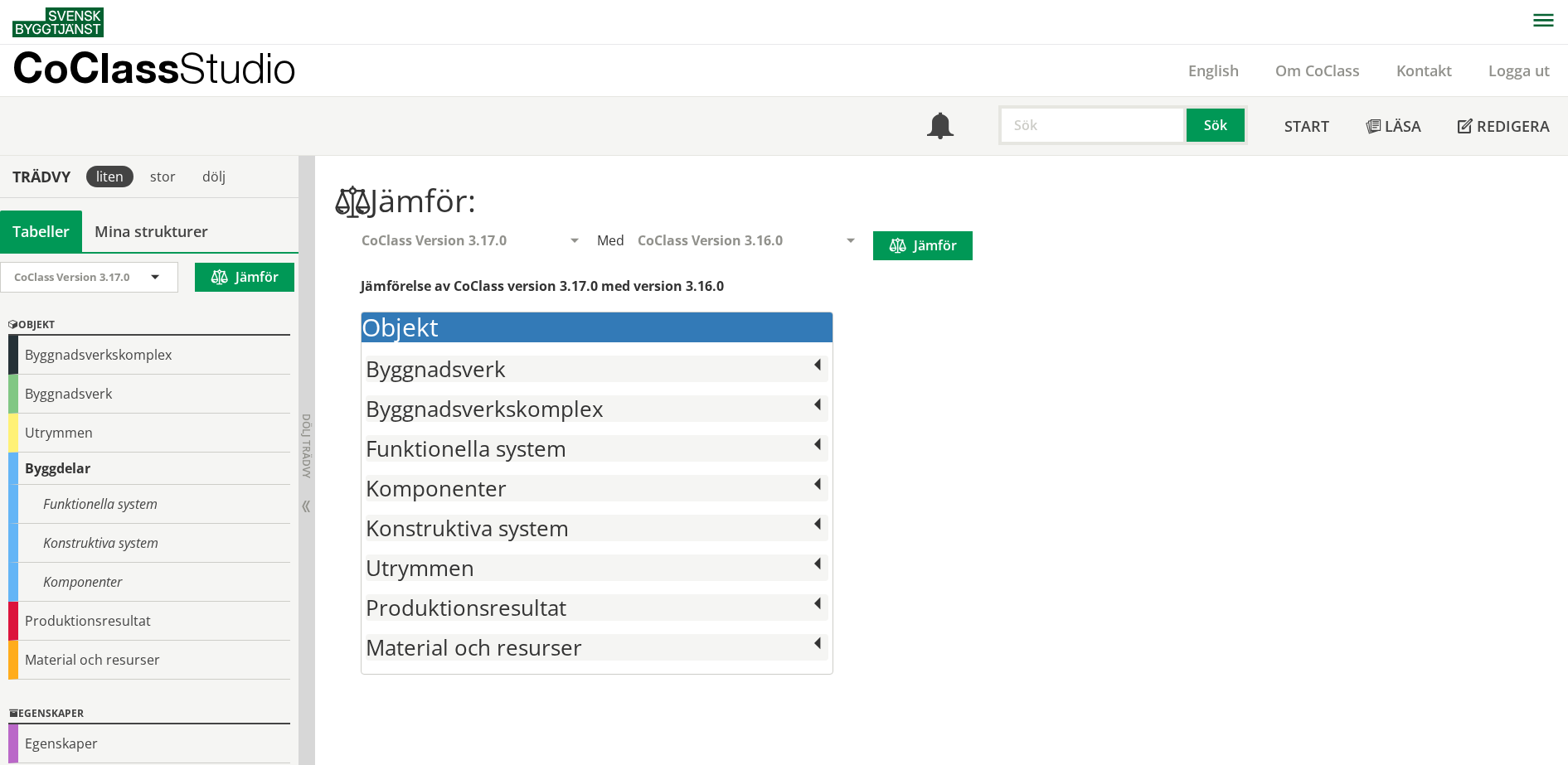
click at [937, 249] on button "Jämför" at bounding box center [923, 246] width 99 height 29
click at [815, 604] on span at bounding box center [817, 604] width 21 height 21
